Goal: Task Accomplishment & Management: Manage account settings

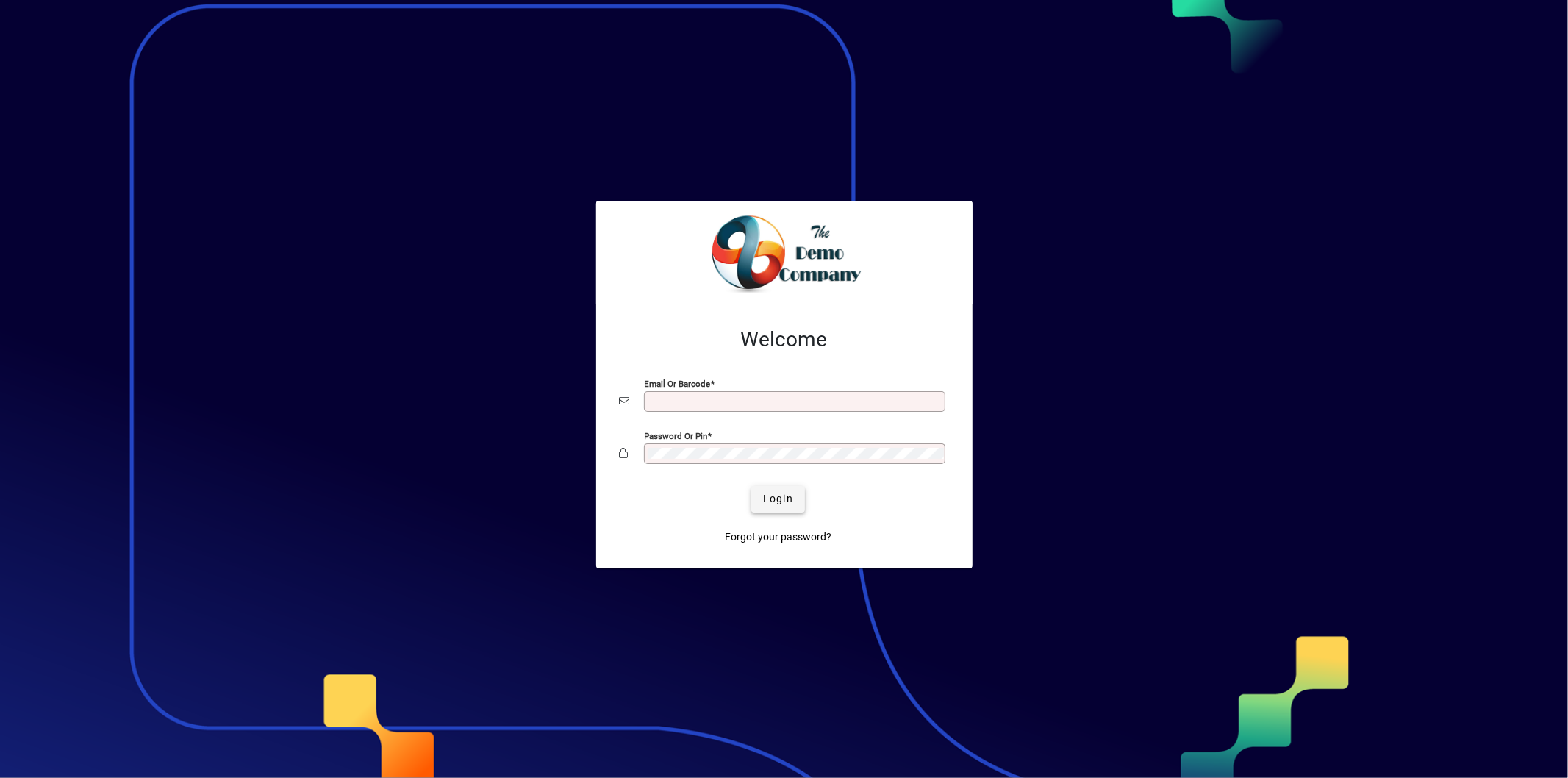
type input "**********"
click at [781, 488] on span "submit" at bounding box center [778, 499] width 54 height 35
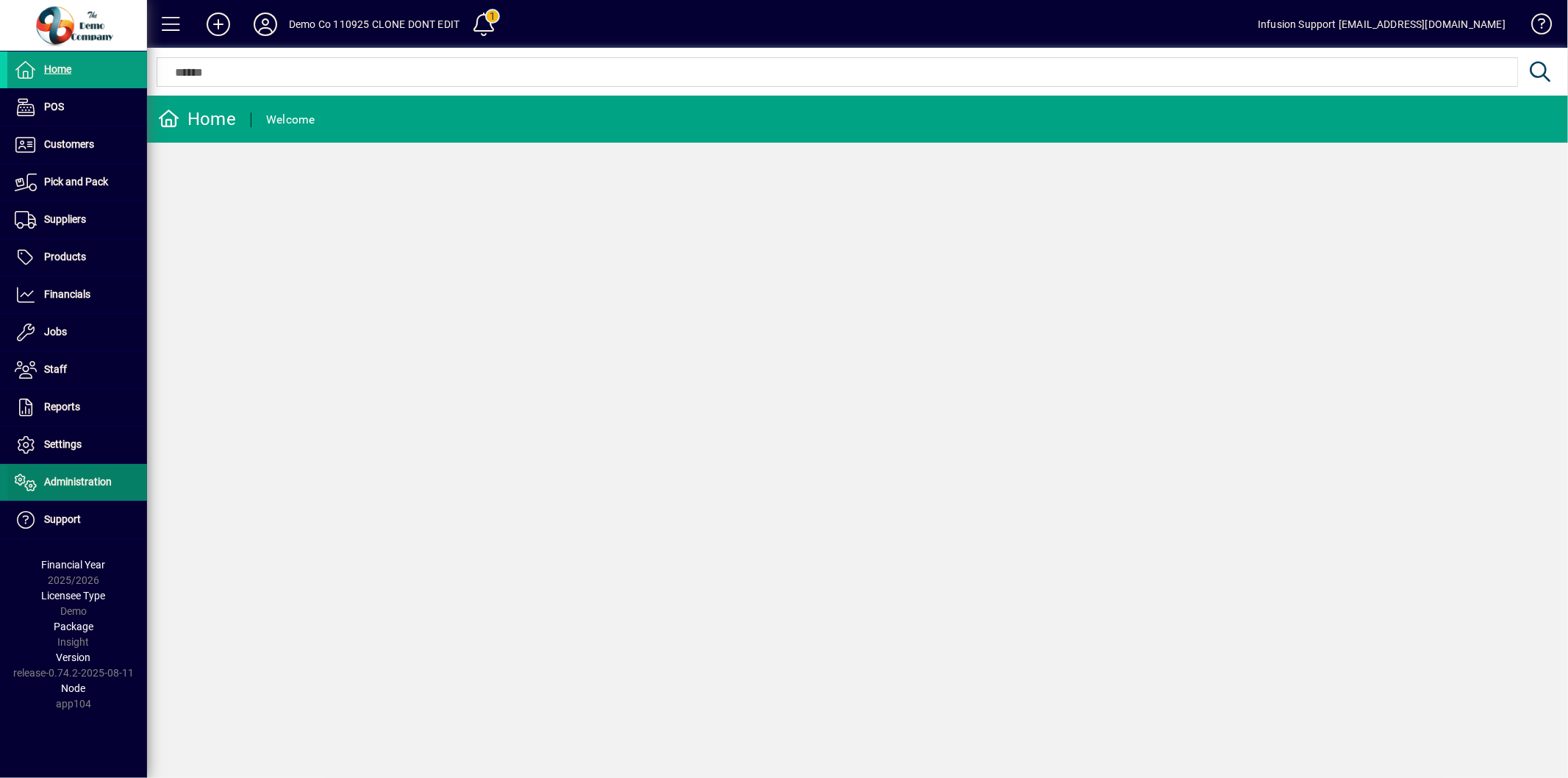
click at [78, 493] on span at bounding box center [78, 482] width 140 height 35
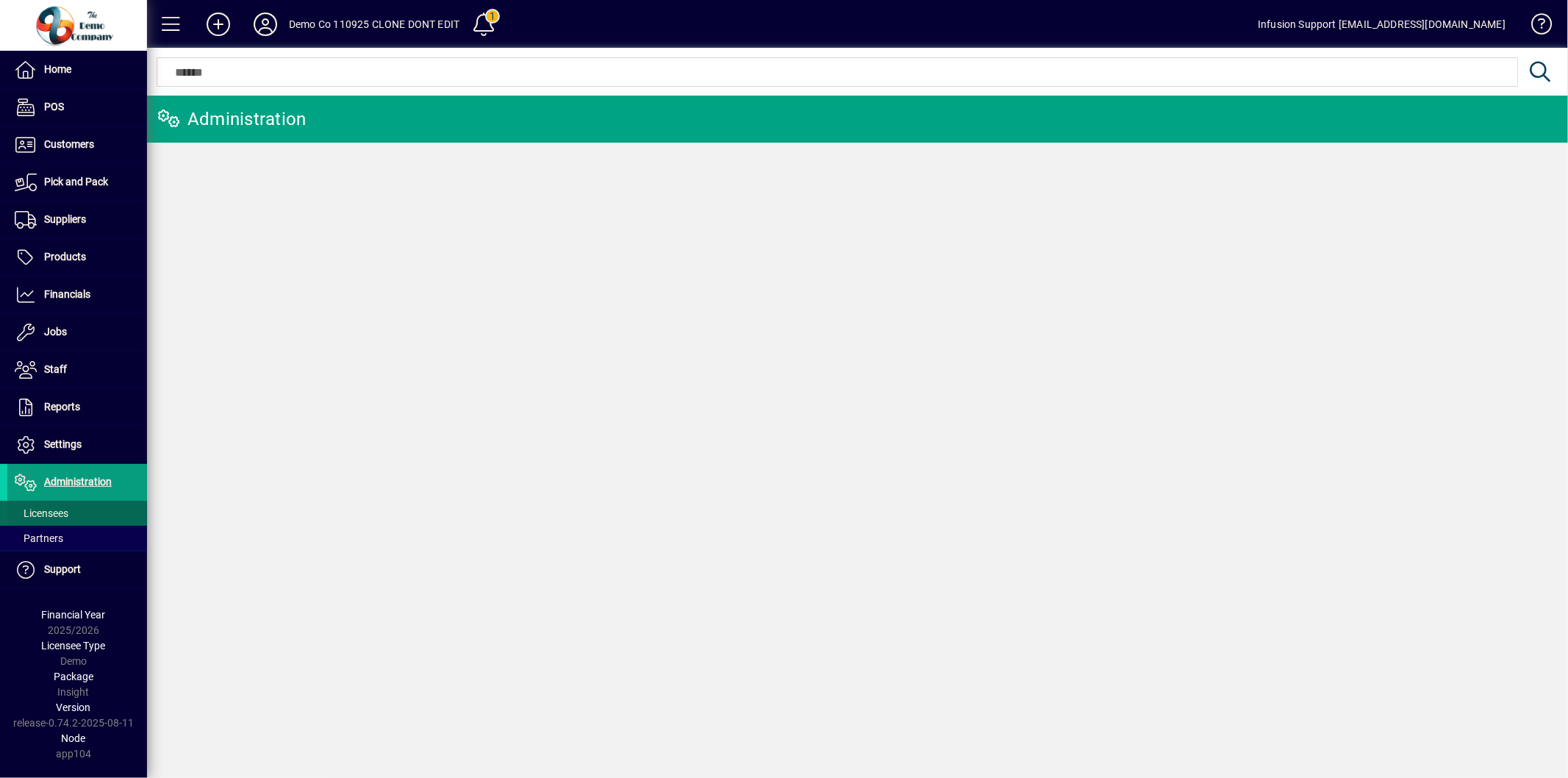
click at [70, 516] on span at bounding box center [78, 512] width 140 height 35
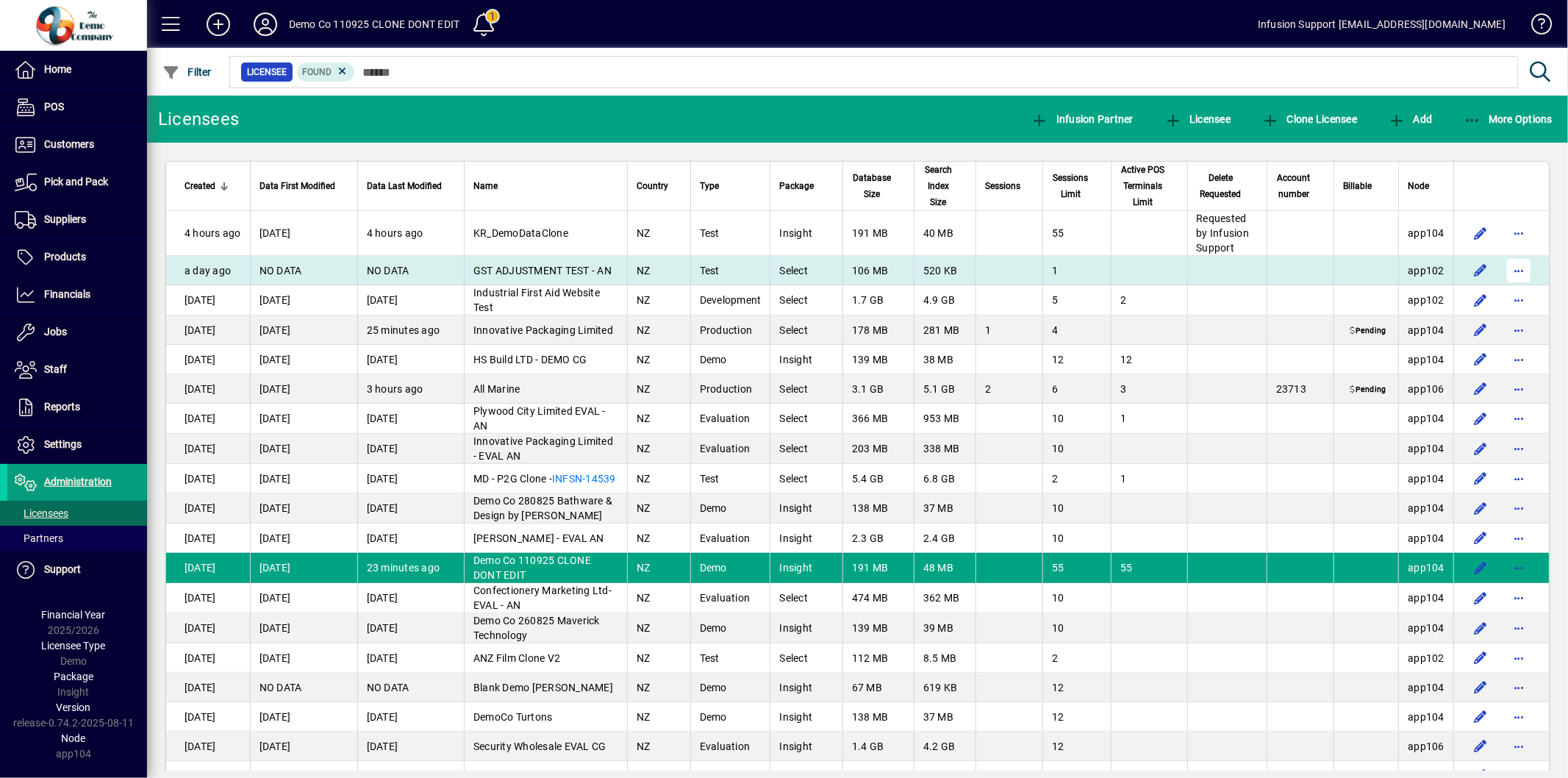
drag, startPoint x: 1501, startPoint y: 285, endPoint x: 1494, endPoint y: 294, distance: 11.4
click at [1501, 287] on span "button" at bounding box center [1518, 270] width 35 height 35
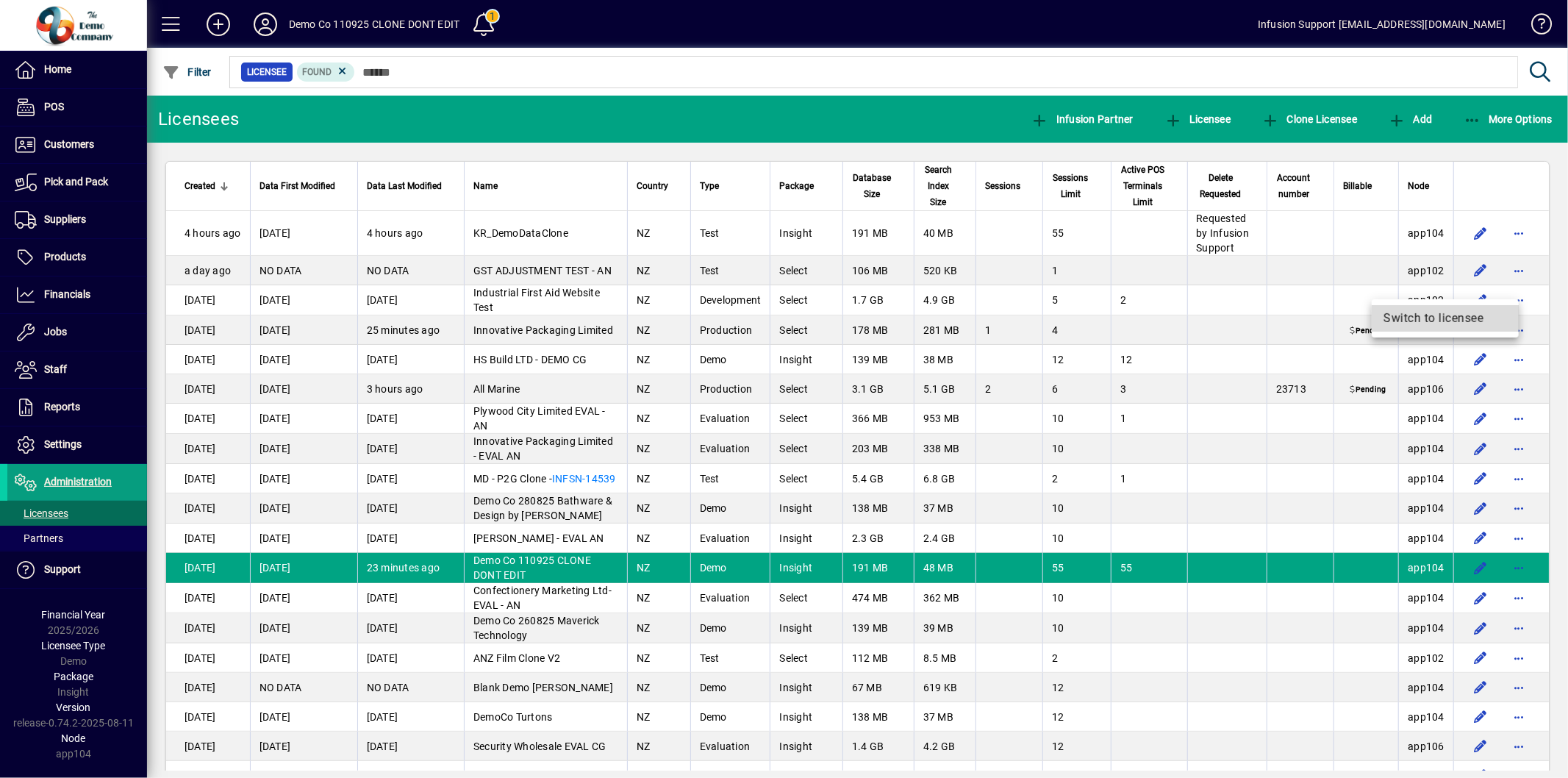
click at [1423, 317] on span "Switch to licensee" at bounding box center [1444, 318] width 124 height 18
